Goal: Browse casually: Explore the website without a specific task or goal

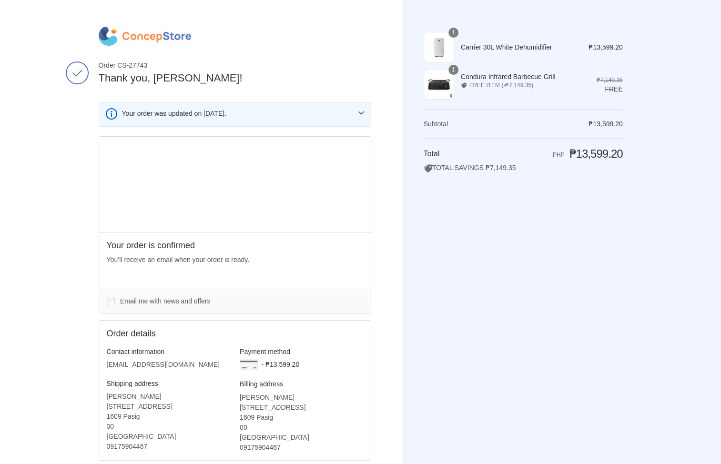
click at [372, 113] on div "Thank you for your purchase! Order CS-27743 Thank you, [PERSON_NAME]! Your orde…" at bounding box center [251, 275] width 304 height 551
click at [357, 114] on button "View more" at bounding box center [361, 112] width 21 height 21
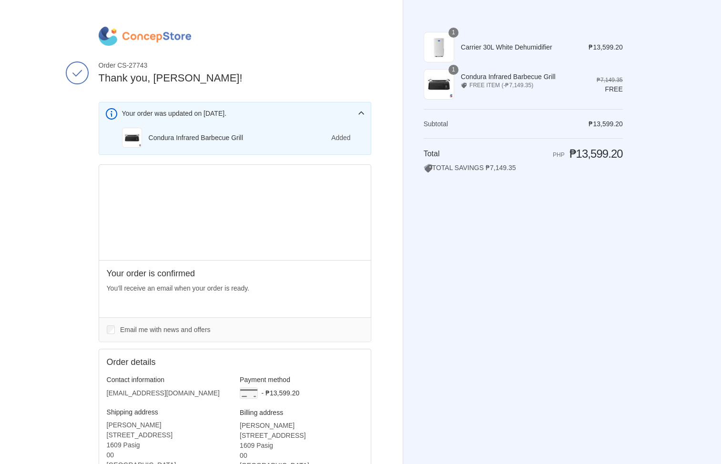
click at [357, 114] on button "View more" at bounding box center [361, 112] width 21 height 21
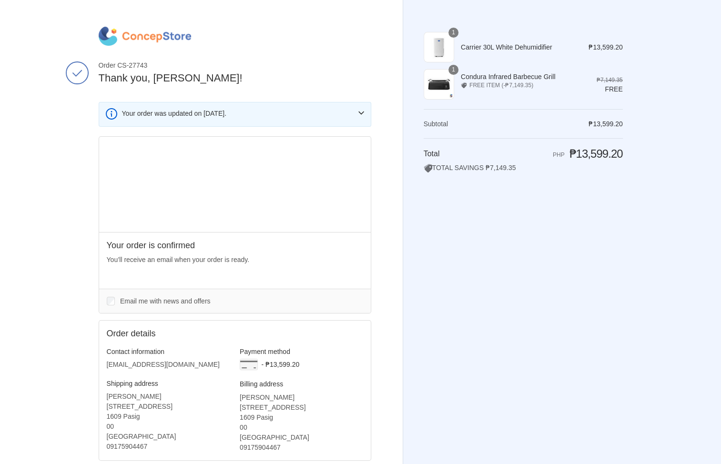
click at [357, 115] on button "View more" at bounding box center [361, 112] width 21 height 21
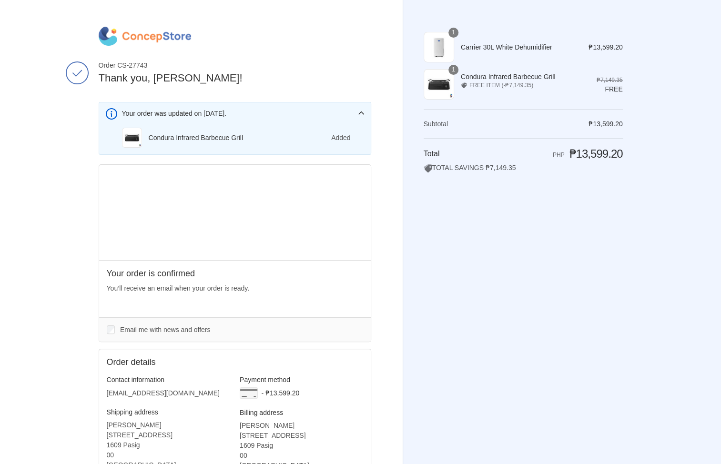
click at [357, 115] on button "View more" at bounding box center [361, 112] width 21 height 21
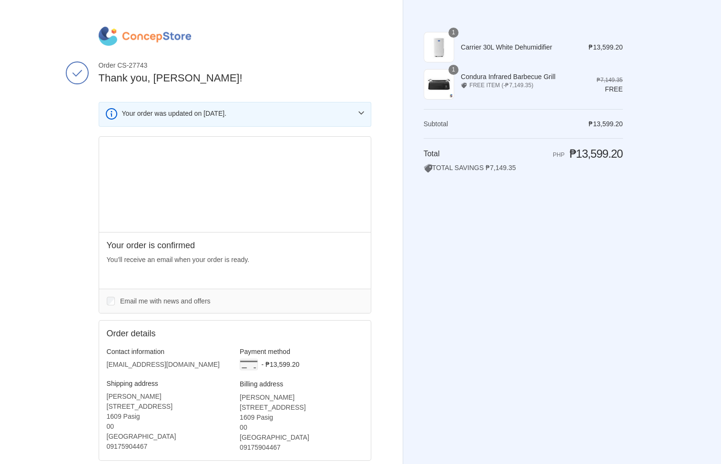
click at [148, 38] on img at bounding box center [145, 36] width 92 height 19
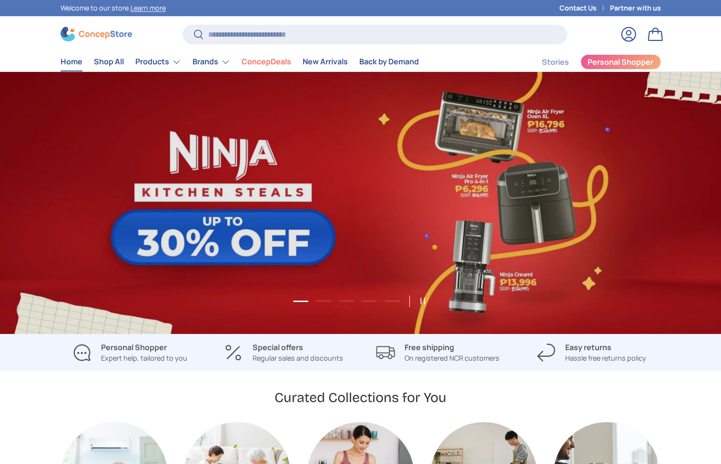
scroll to position [2465, 3896]
click at [203, 248] on link "1 of 5" at bounding box center [360, 203] width 721 height 262
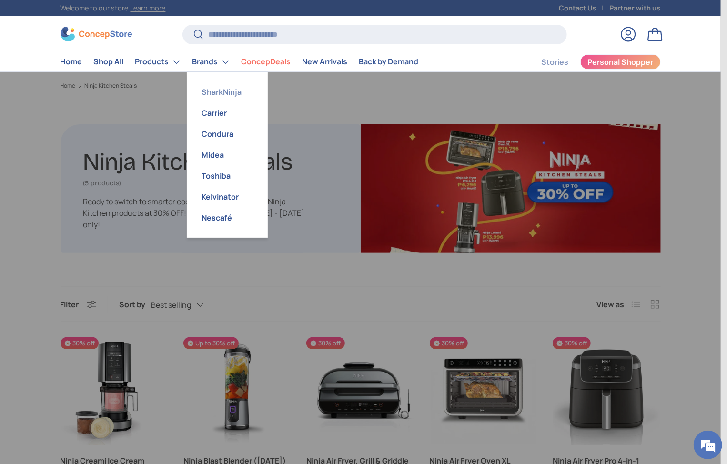
click at [216, 94] on link "SharkNinja" at bounding box center [228, 91] width 70 height 21
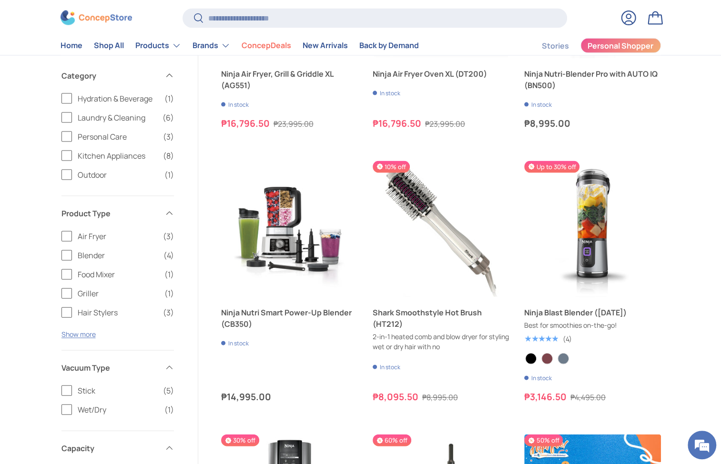
scroll to position [1443, 0]
